Goal: Transaction & Acquisition: Purchase product/service

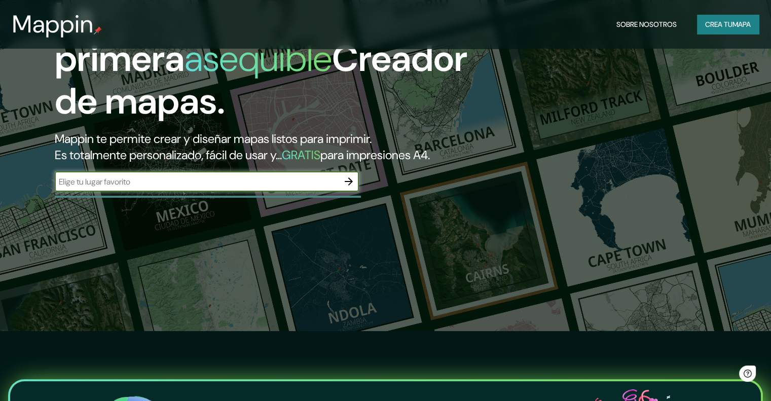
scroll to position [152, 0]
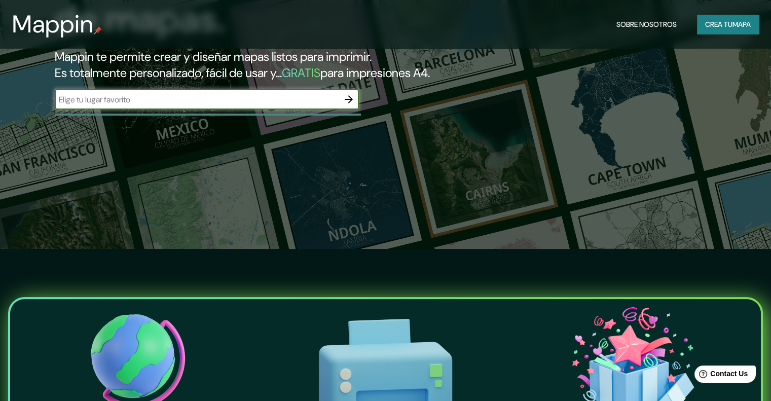
click at [282, 105] on input "text" at bounding box center [197, 100] width 284 height 12
click at [270, 103] on div "La primera asequible Creador de mapas. Mappin te permite crear y diseñar mapas …" at bounding box center [247, 16] width 463 height 207
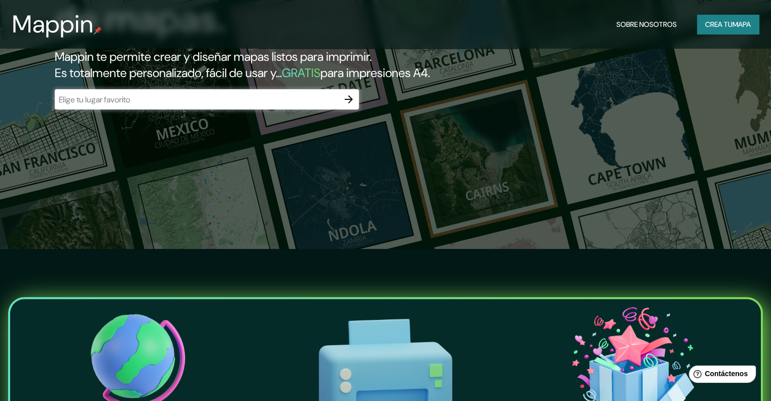
click at [267, 106] on div "​" at bounding box center [207, 99] width 304 height 20
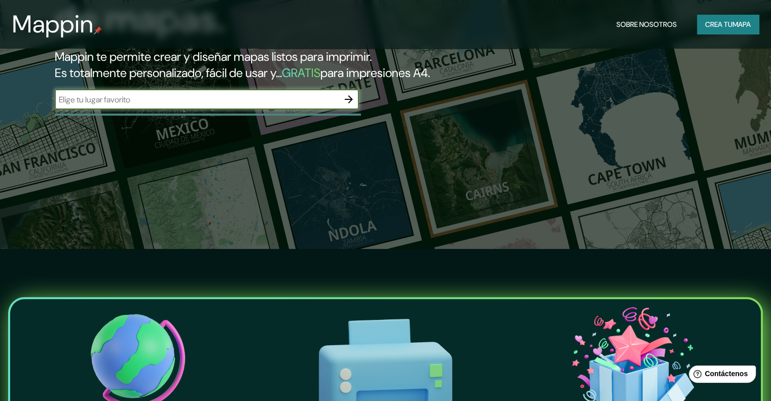
click at [265, 105] on input "text" at bounding box center [197, 100] width 284 height 12
type input "San Antero [GEOGRAPHIC_DATA]"
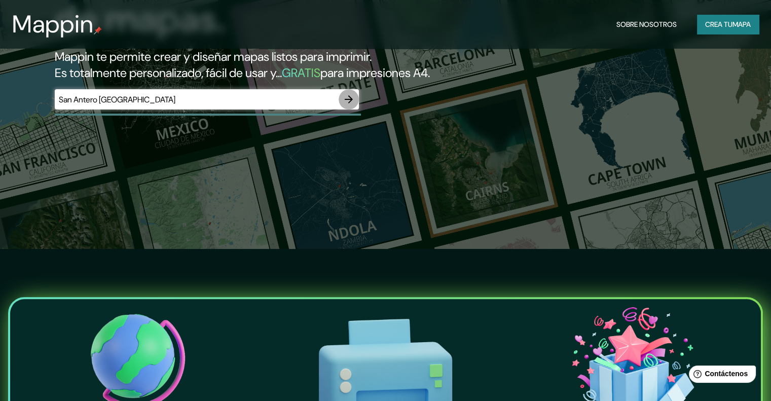
click at [344, 105] on icon "button" at bounding box center [349, 99] width 12 height 12
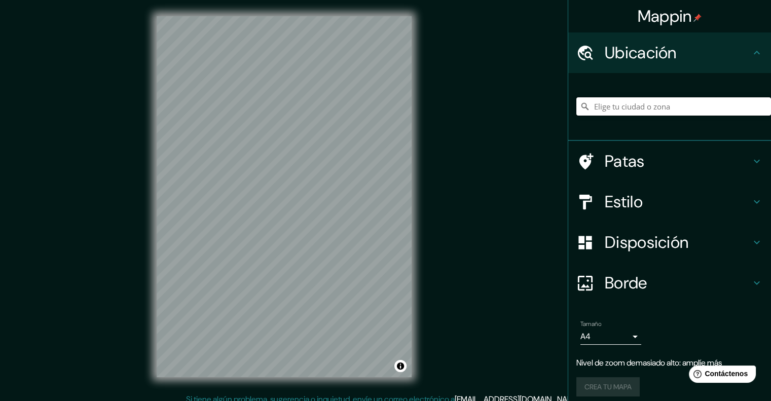
click at [640, 101] on input "Elige tu ciudad o zona" at bounding box center [673, 106] width 195 height 18
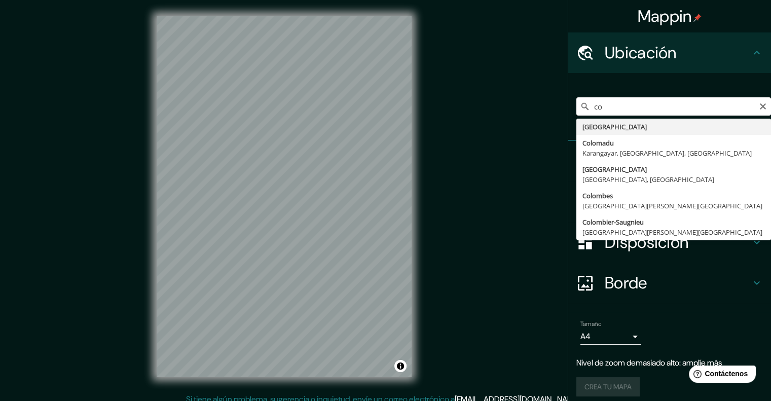
type input "c"
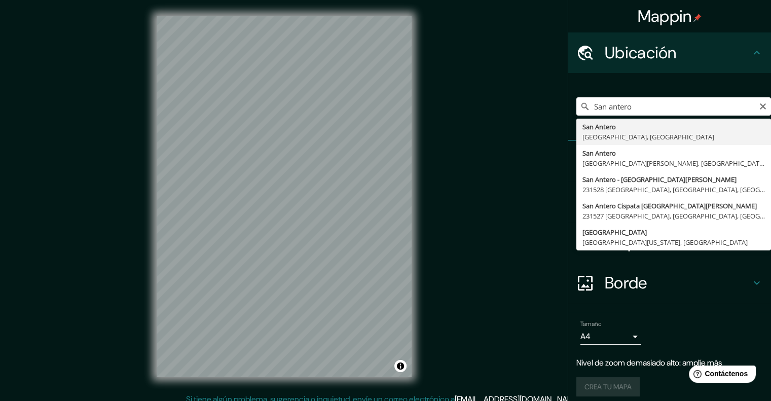
type input "[GEOGRAPHIC_DATA], [GEOGRAPHIC_DATA], [GEOGRAPHIC_DATA]"
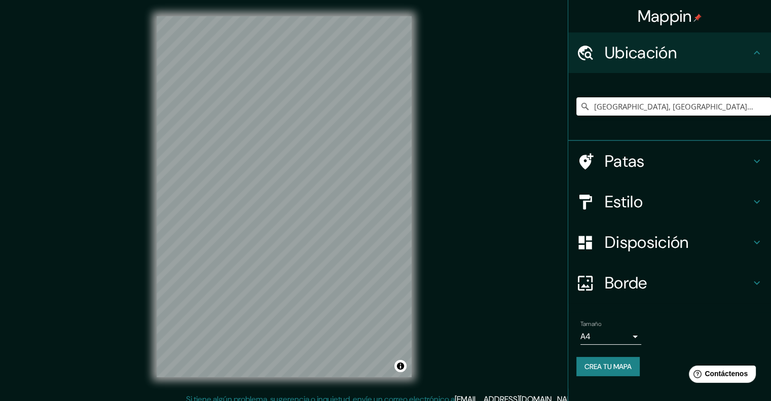
click at [661, 158] on h4 "Patas" at bounding box center [678, 161] width 146 height 20
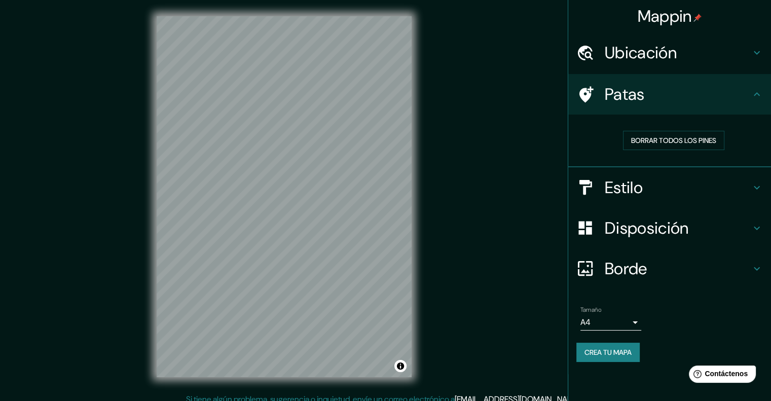
click at [654, 185] on h4 "Estilo" at bounding box center [678, 187] width 146 height 20
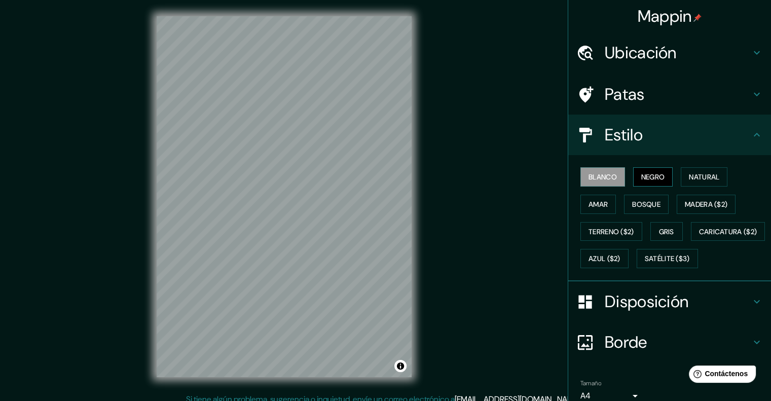
click at [641, 174] on font "Negro" at bounding box center [653, 176] width 24 height 9
click at [697, 173] on font "Natural" at bounding box center [704, 176] width 30 height 9
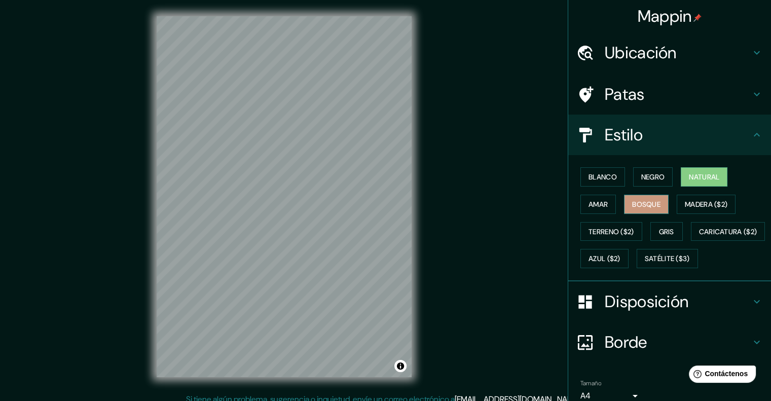
click at [644, 202] on font "Bosque" at bounding box center [646, 204] width 28 height 9
click at [602, 206] on button "Amar" at bounding box center [597, 204] width 35 height 19
click at [647, 210] on button "Bosque" at bounding box center [646, 204] width 45 height 19
click at [703, 208] on font "Madera ($2)" at bounding box center [706, 204] width 43 height 9
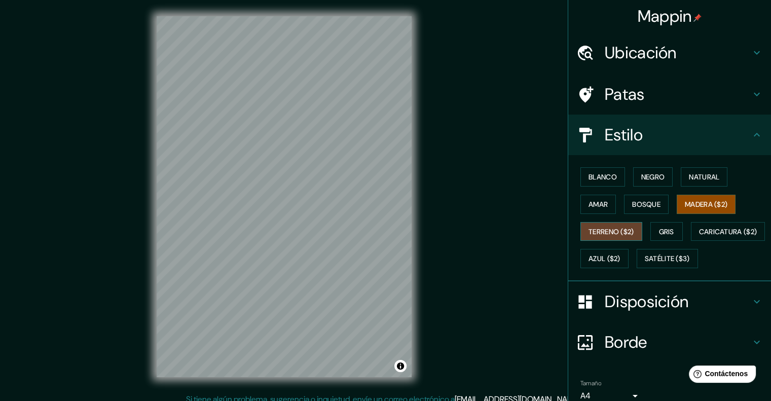
click at [588, 233] on font "Terreno ($2)" at bounding box center [611, 231] width 46 height 9
click at [678, 229] on div "Blanco Negro Natural Amar Bosque Madera ($2) Terreno ($2) Gris Caricatura ($2) …" at bounding box center [673, 217] width 195 height 109
click at [664, 231] on font "Gris" at bounding box center [666, 231] width 15 height 9
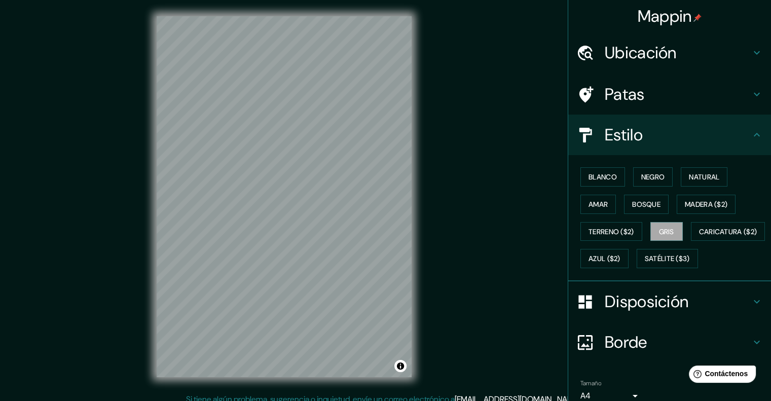
click at [651, 192] on div "Blanco Negro Natural Amar Bosque Madera ($2) Terreno ($2) Gris Caricatura ($2) …" at bounding box center [673, 217] width 195 height 109
click at [645, 212] on button "Bosque" at bounding box center [646, 204] width 45 height 19
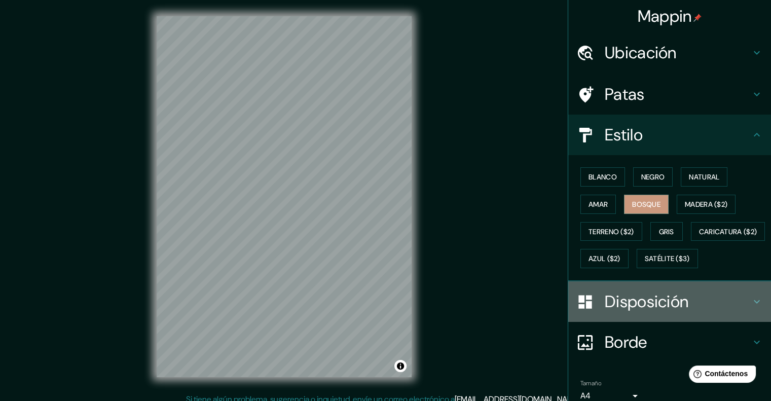
click at [703, 311] on div "Disposición" at bounding box center [669, 301] width 203 height 41
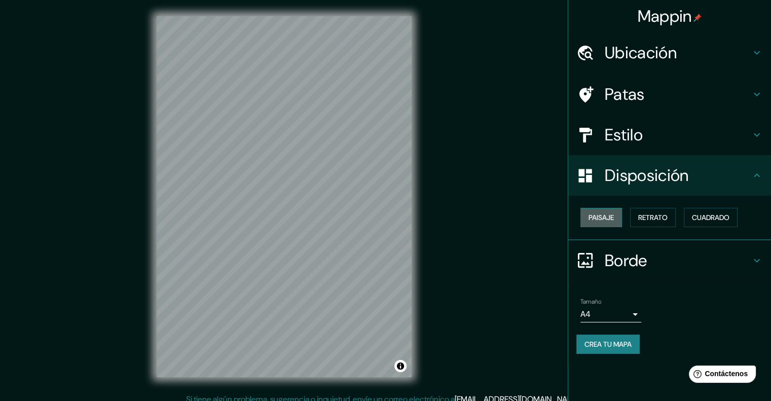
click at [596, 220] on font "Paisaje" at bounding box center [600, 217] width 25 height 9
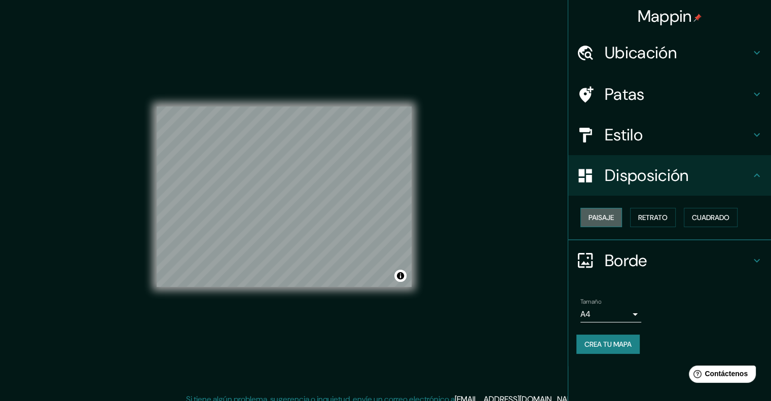
click at [604, 213] on font "Paisaje" at bounding box center [600, 217] width 25 height 9
click at [657, 213] on font "Retrato" at bounding box center [652, 217] width 29 height 9
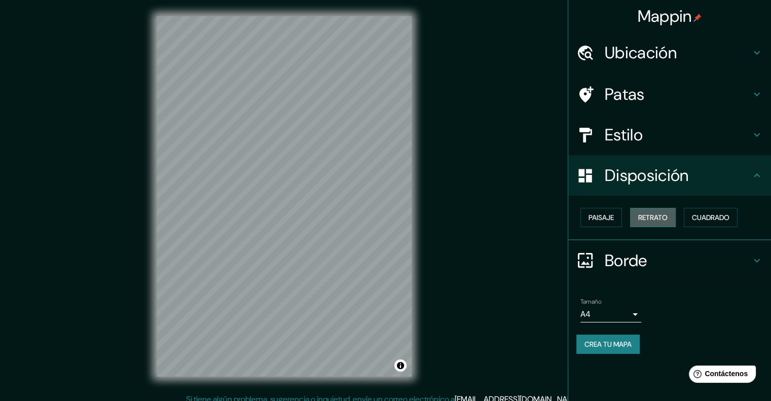
click at [659, 215] on font "Retrato" at bounding box center [652, 217] width 29 height 9
click at [672, 219] on button "Retrato" at bounding box center [653, 217] width 46 height 19
click at [726, 225] on button "Cuadrado" at bounding box center [711, 217] width 54 height 19
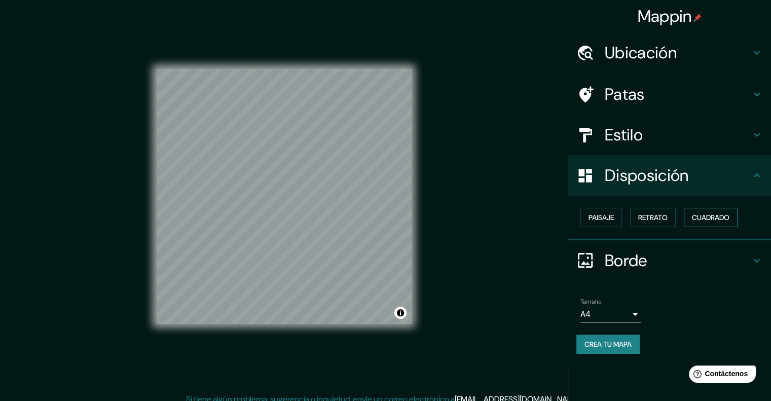
click at [723, 218] on font "Cuadrado" at bounding box center [711, 217] width 38 height 9
click at [586, 210] on button "Paisaje" at bounding box center [601, 217] width 42 height 19
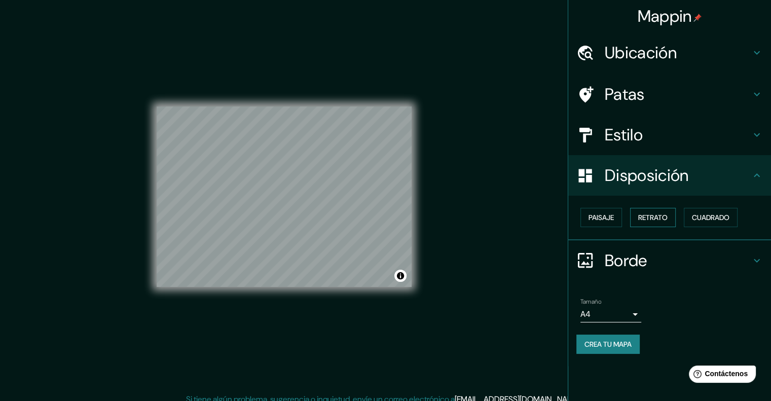
click at [651, 217] on font "Retrato" at bounding box center [652, 217] width 29 height 9
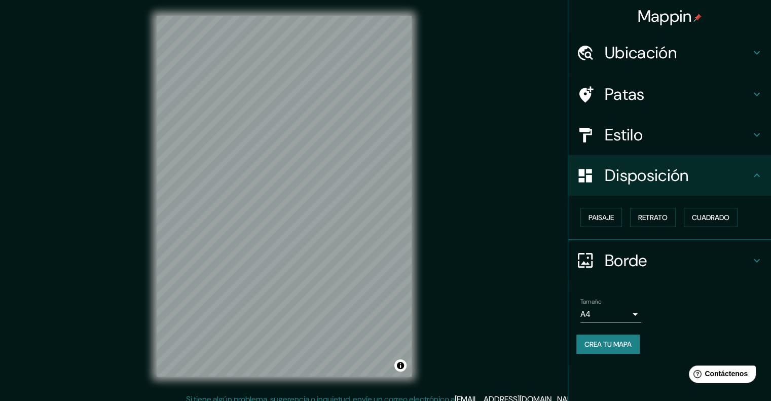
click at [702, 178] on h4 "Disposición" at bounding box center [678, 175] width 146 height 20
click at [693, 176] on h4 "Disposición" at bounding box center [678, 175] width 146 height 20
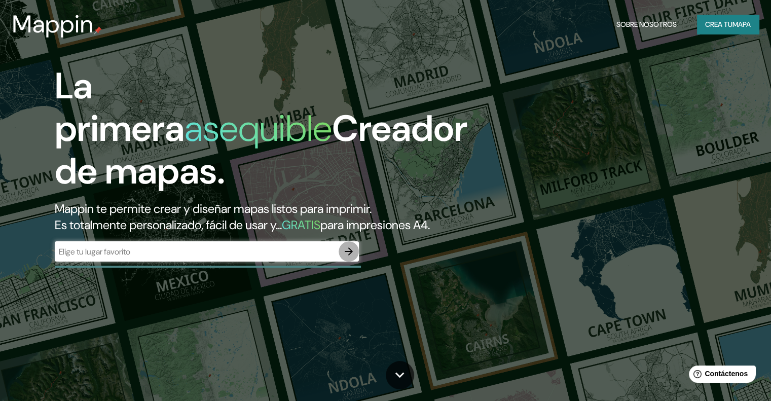
click at [352, 258] on icon "button" at bounding box center [349, 251] width 12 height 12
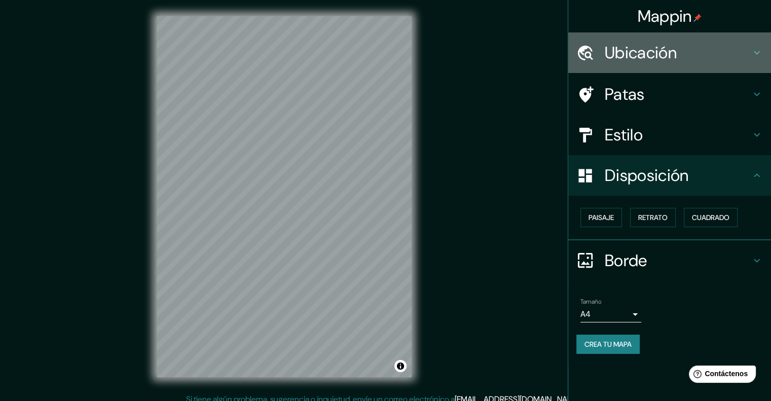
click at [665, 54] on font "Ubicación" at bounding box center [641, 52] width 72 height 21
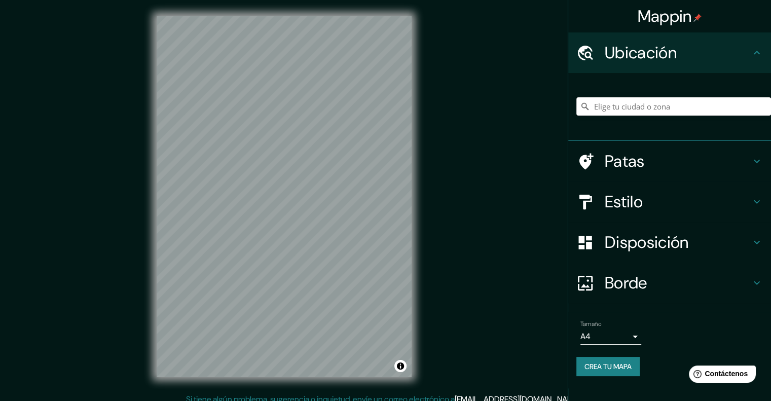
click at [655, 104] on input "Elige tu ciudad o zona" at bounding box center [673, 106] width 195 height 18
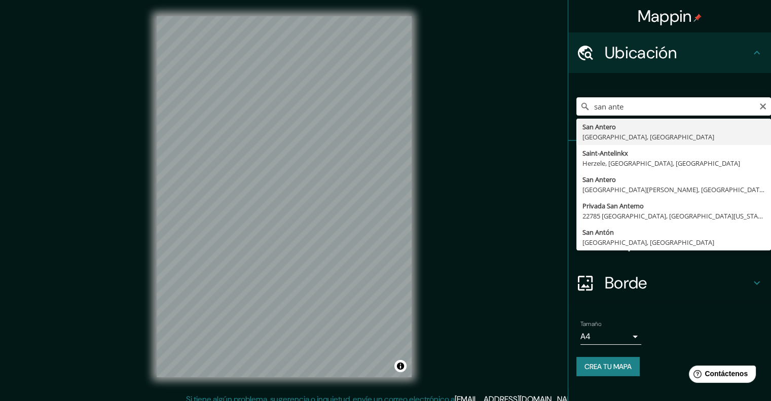
type input "[GEOGRAPHIC_DATA], [GEOGRAPHIC_DATA], [GEOGRAPHIC_DATA]"
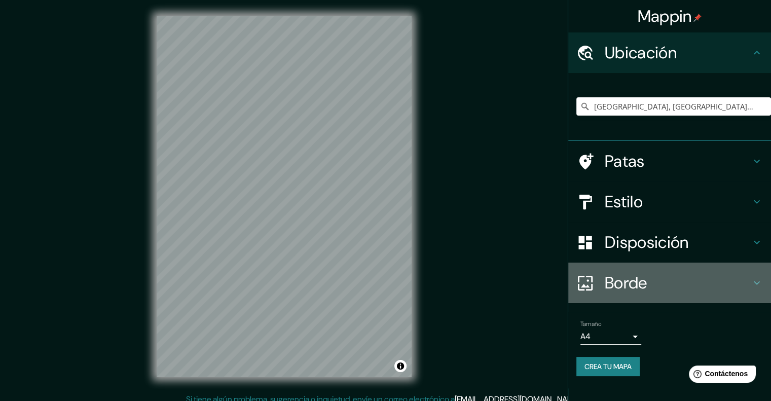
click at [661, 283] on h4 "Borde" at bounding box center [678, 283] width 146 height 20
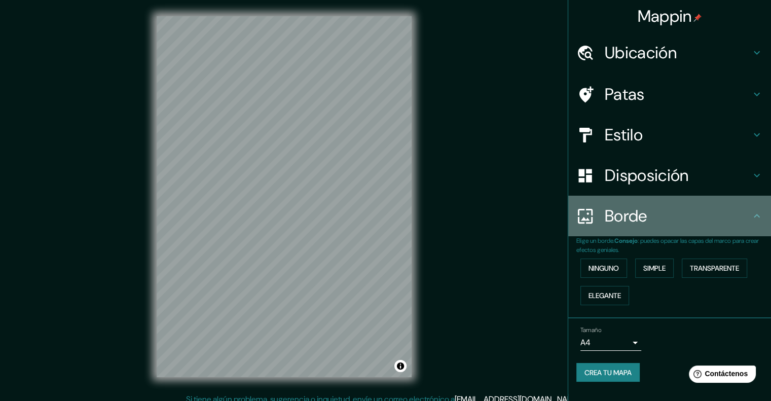
click at [696, 211] on h4 "Borde" at bounding box center [678, 216] width 146 height 20
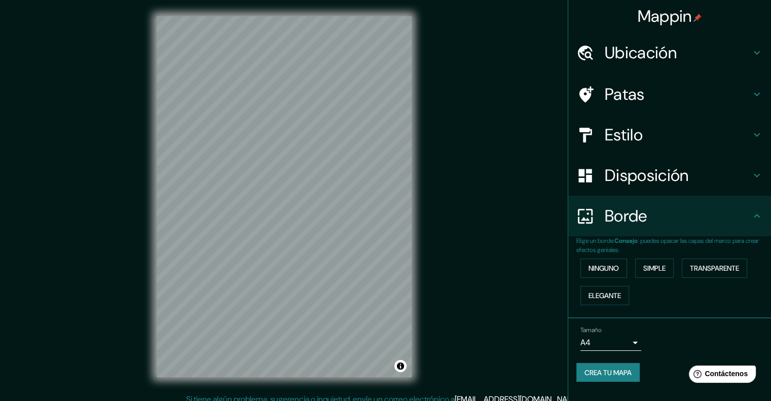
click at [756, 210] on icon at bounding box center [757, 216] width 12 height 12
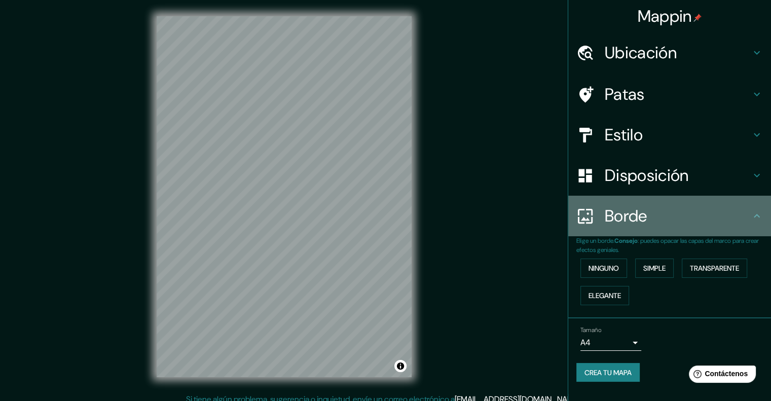
click at [753, 213] on icon at bounding box center [757, 216] width 12 height 12
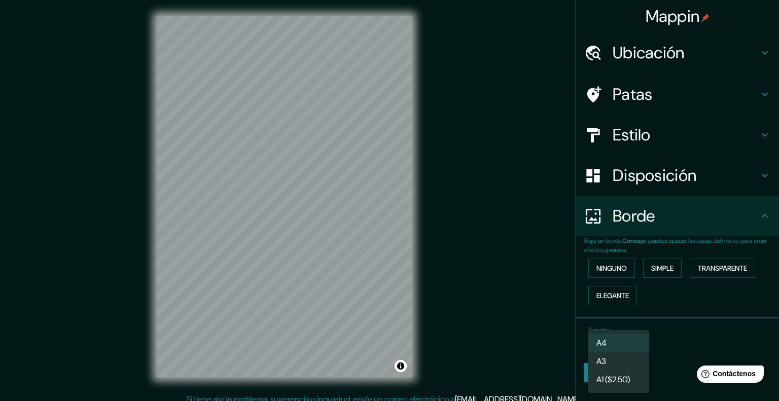
click at [628, 342] on body "Mappin Ubicación [GEOGRAPHIC_DATA], [GEOGRAPHIC_DATA], [GEOGRAPHIC_DATA] Patas …" at bounding box center [389, 200] width 779 height 401
click at [681, 337] on div at bounding box center [389, 200] width 779 height 401
click at [621, 338] on body "Mappin Ubicación [GEOGRAPHIC_DATA], [GEOGRAPHIC_DATA], [GEOGRAPHIC_DATA] Patas …" at bounding box center [389, 200] width 779 height 401
click at [614, 358] on li "A3" at bounding box center [618, 362] width 61 height 19
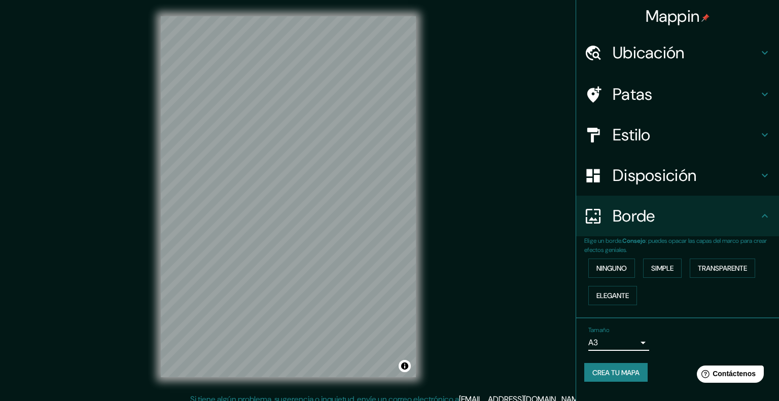
click at [631, 349] on body "Mappin Ubicación [GEOGRAPHIC_DATA], [GEOGRAPHIC_DATA], [GEOGRAPHIC_DATA] Patas …" at bounding box center [389, 200] width 779 height 401
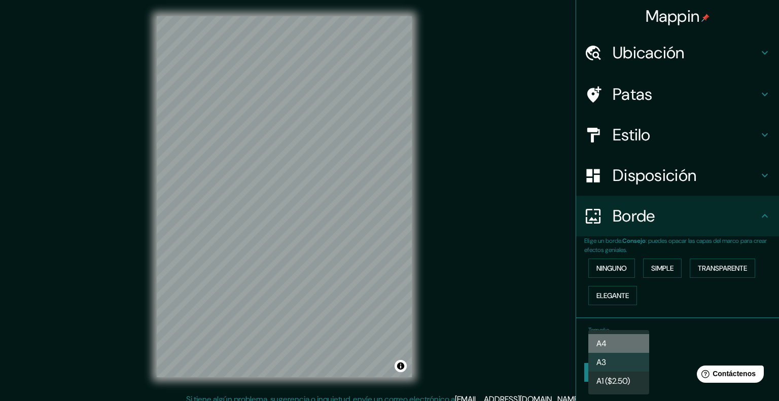
click at [621, 342] on li "A4" at bounding box center [618, 343] width 61 height 19
type input "single"
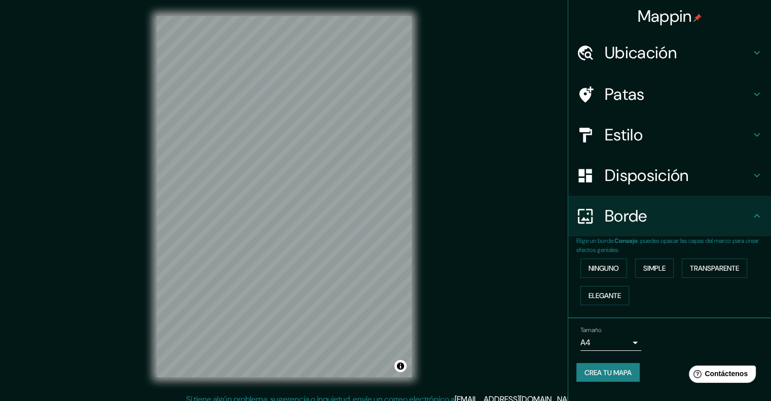
click at [688, 338] on div "Tamaño A4 single" at bounding box center [669, 338] width 187 height 32
click at [670, 64] on div "Ubicación" at bounding box center [669, 52] width 203 height 41
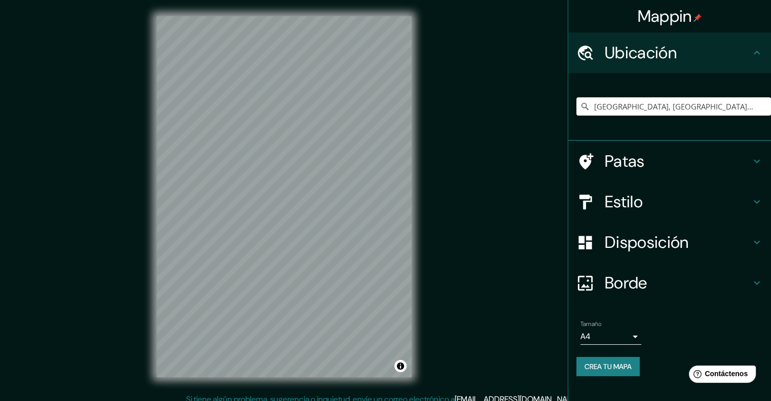
click at [675, 167] on h4 "Patas" at bounding box center [678, 161] width 146 height 20
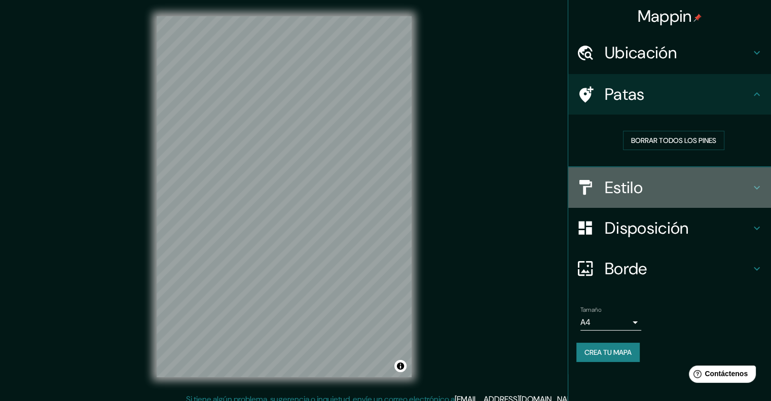
click at [665, 170] on div "Estilo" at bounding box center [669, 187] width 203 height 41
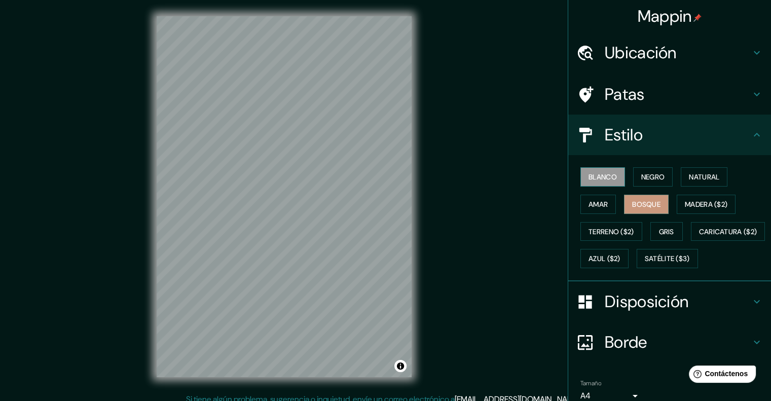
click at [610, 180] on font "Blanco" at bounding box center [602, 176] width 28 height 9
click at [633, 180] on button "Negro" at bounding box center [653, 176] width 40 height 19
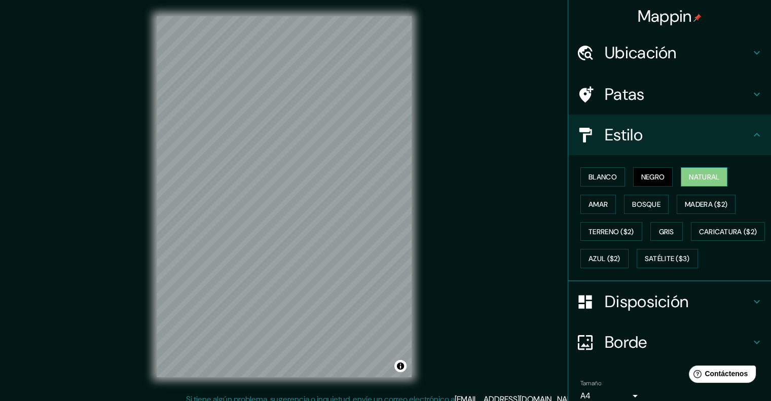
click at [707, 183] on button "Natural" at bounding box center [704, 176] width 47 height 19
click at [594, 201] on font "Amar" at bounding box center [597, 204] width 19 height 9
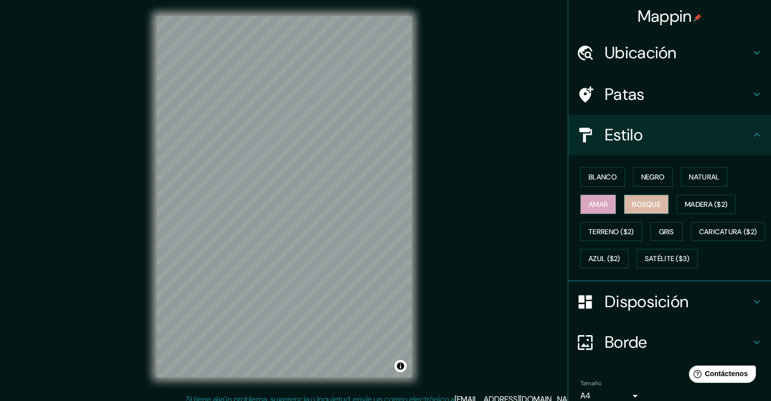
click at [645, 208] on font "Bosque" at bounding box center [646, 204] width 28 height 13
click at [437, 282] on div "Mappin Ubicación San Antero, [GEOGRAPHIC_DATA], [GEOGRAPHIC_DATA] Patas Estilo …" at bounding box center [385, 205] width 771 height 410
click at [650, 175] on font "Negro" at bounding box center [653, 176] width 24 height 9
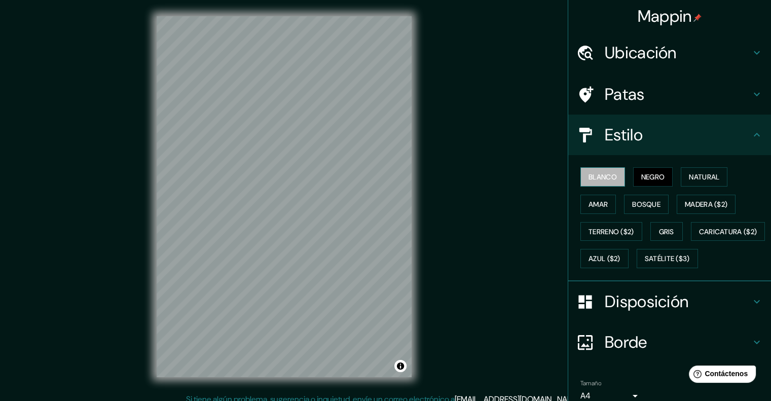
click at [598, 170] on font "Blanco" at bounding box center [602, 176] width 28 height 13
click at [591, 202] on font "Amar" at bounding box center [597, 204] width 19 height 9
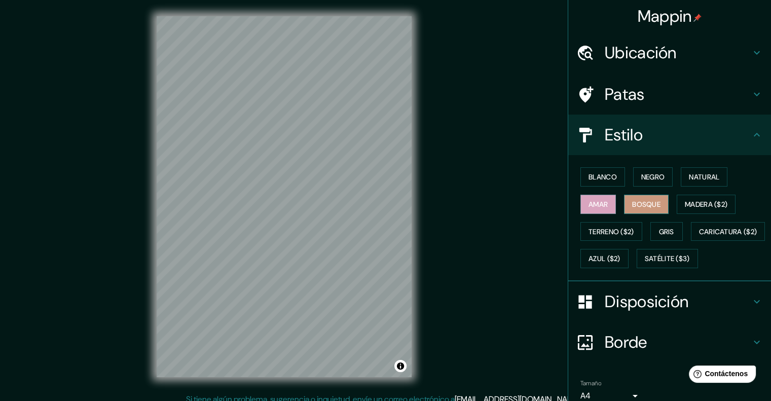
click at [645, 203] on font "Bosque" at bounding box center [646, 204] width 28 height 9
click at [418, 188] on div "© Mapbox © OpenStreetMap Improve this map" at bounding box center [283, 196] width 287 height 393
click at [419, 229] on div "© Mapbox © OpenStreetMap Improve this map" at bounding box center [283, 196] width 287 height 393
click at [595, 182] on font "Blanco" at bounding box center [602, 176] width 28 height 13
click at [620, 179] on div "Blanco Negro Natural Amar Bosque Madera ($2) Terreno ($2) Gris Caricatura ($2) …" at bounding box center [673, 217] width 195 height 109
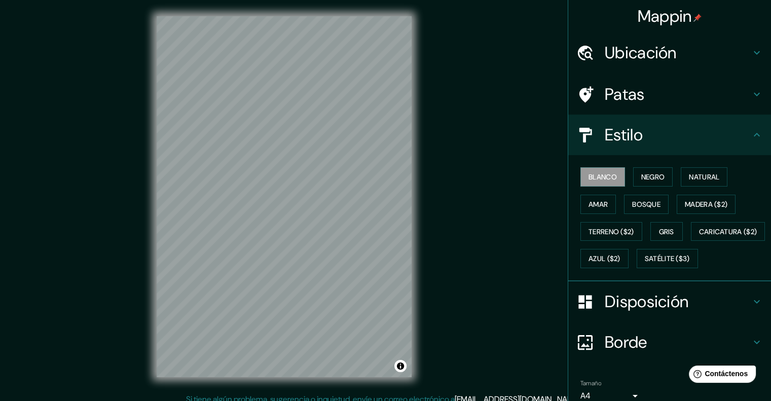
click at [672, 175] on div "Blanco Negro Natural Amar Bosque Madera ($2) Terreno ($2) Gris Caricatura ($2) …" at bounding box center [673, 217] width 195 height 109
click at [657, 172] on font "Negro" at bounding box center [653, 176] width 24 height 9
click at [707, 170] on font "Natural" at bounding box center [704, 176] width 30 height 13
click at [588, 201] on font "Amar" at bounding box center [597, 204] width 19 height 9
click at [643, 205] on font "Bosque" at bounding box center [646, 204] width 28 height 9
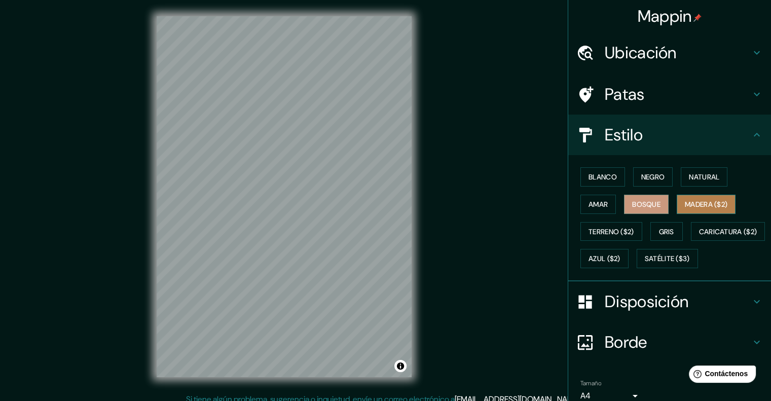
click at [684, 210] on button "Madera ($2)" at bounding box center [706, 204] width 59 height 19
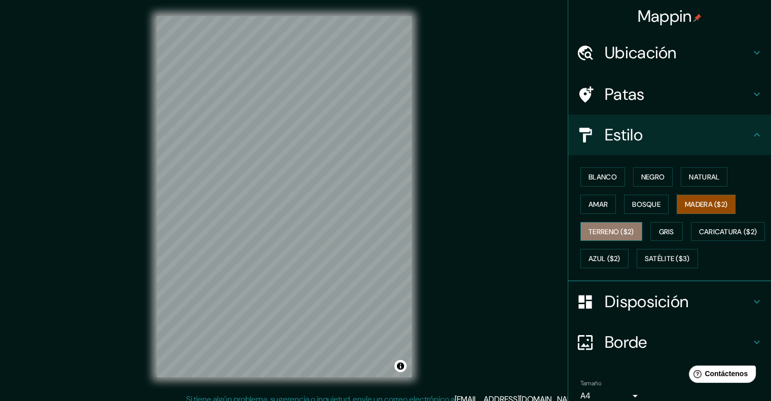
click at [609, 229] on font "Terreno ($2)" at bounding box center [611, 231] width 46 height 9
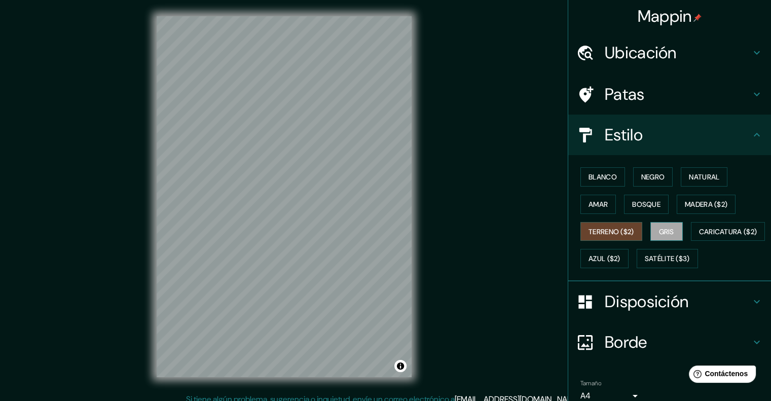
click at [659, 227] on font "Gris" at bounding box center [666, 231] width 15 height 9
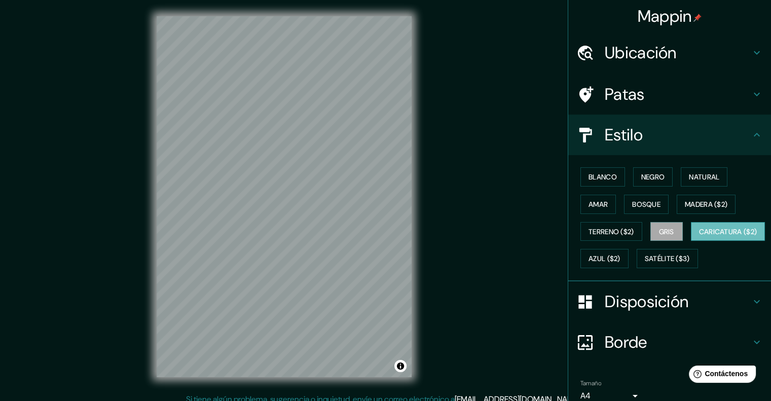
click at [699, 236] on font "Caricatura ($2)" at bounding box center [728, 231] width 58 height 9
click at [620, 258] on font "Azul ($2)" at bounding box center [604, 258] width 32 height 9
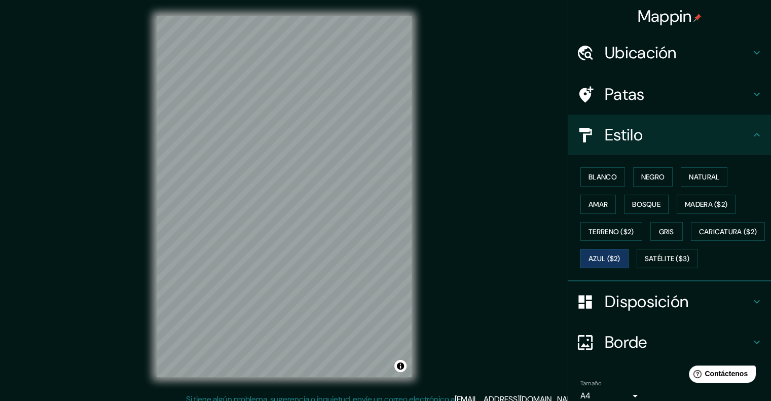
click at [616, 271] on div "Blanco Negro Natural Amar Bosque Madera ($2) Terreno ($2) Gris Caricatura ($2) …" at bounding box center [673, 217] width 195 height 109
click at [645, 264] on font "Satélite ($3)" at bounding box center [667, 258] width 45 height 9
